Goal: Task Accomplishment & Management: Manage account settings

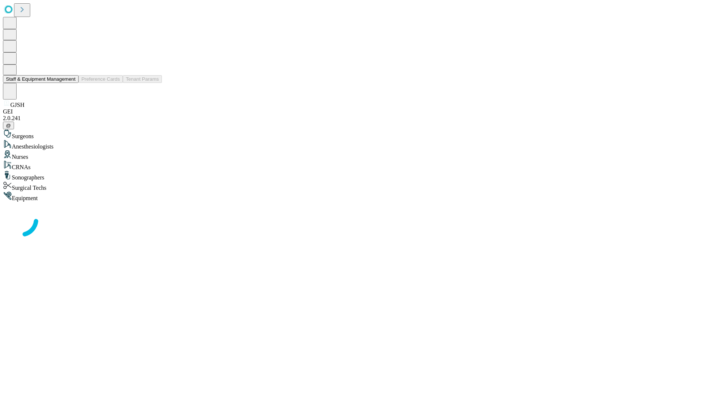
click at [70, 83] on button "Staff & Equipment Management" at bounding box center [41, 79] width 76 height 8
